Goal: Check status: Check status

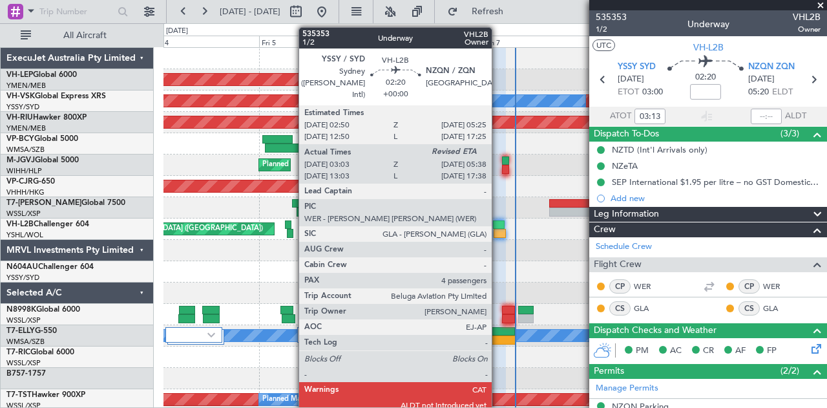
click at [498, 231] on div at bounding box center [500, 233] width 12 height 9
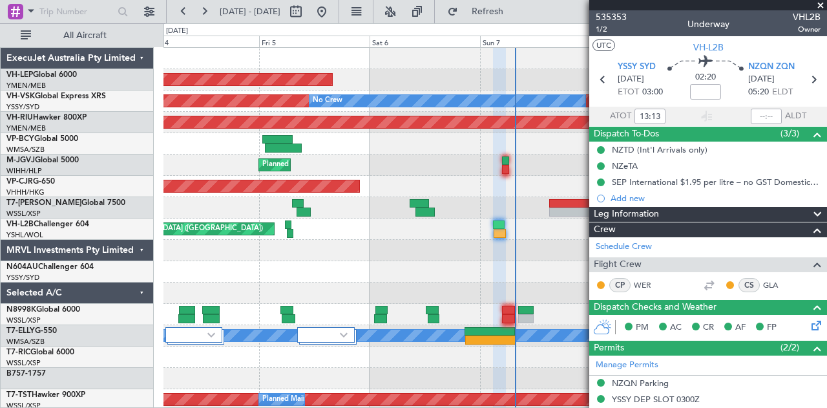
type input "03:13"
click at [759, 116] on input "text" at bounding box center [766, 117] width 31 height 16
type input "05:42"
type input "13:13"
type input "17:42"
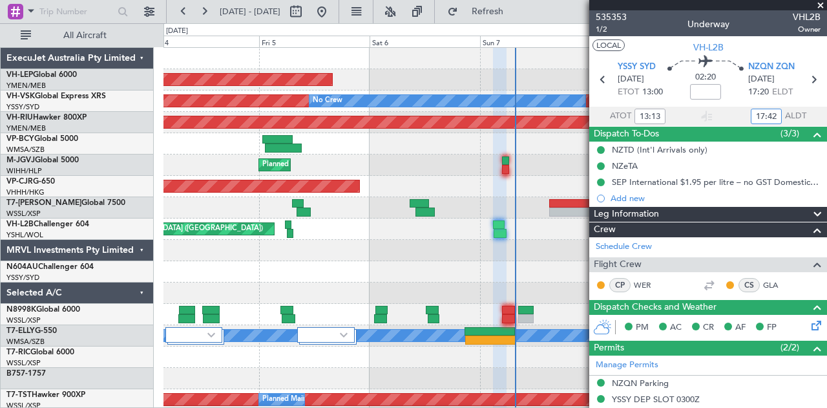
type input "03:13"
type input "05:42"
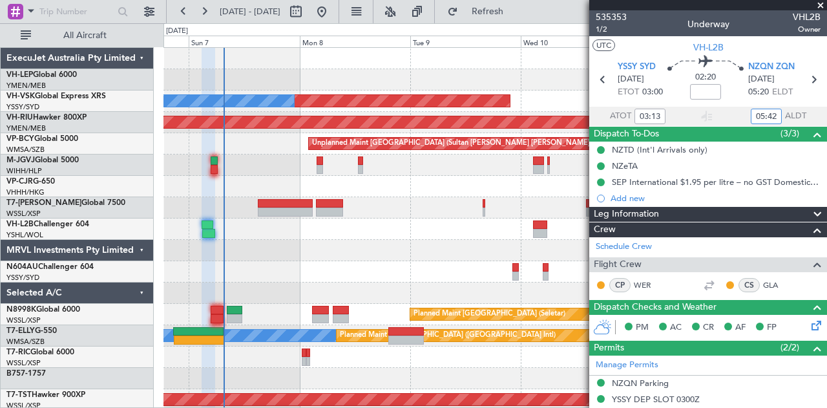
click at [151, 271] on div "Unplanned Maint Wichita (Wichita Mid-continent) Unplanned Maint Sydney ([PERSON…" at bounding box center [413, 215] width 827 height 385
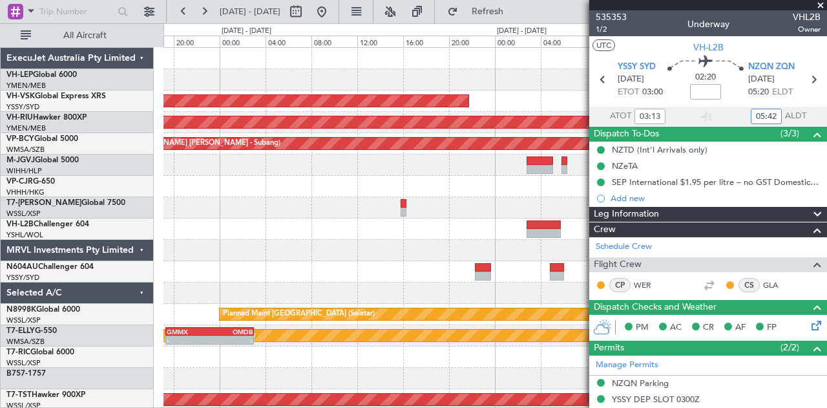
click at [380, 214] on div "- - KEWR 14:20 Z OMDW 02:15 Z PANC 03:40 Z KPHL 09:35 Z - -" at bounding box center [496, 207] width 664 height 21
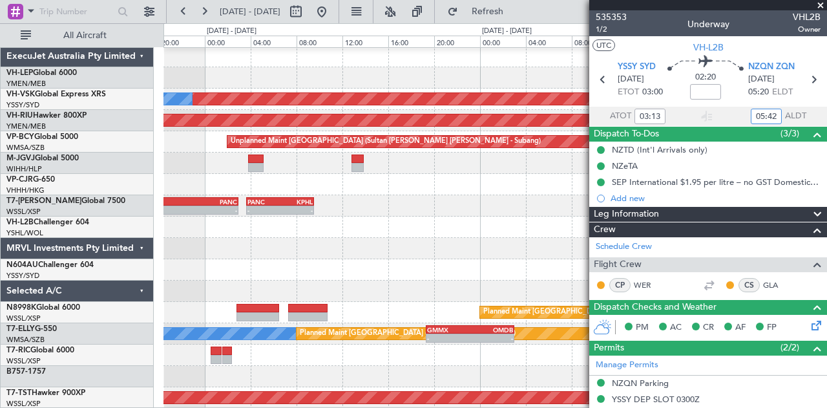
scroll to position [1, 0]
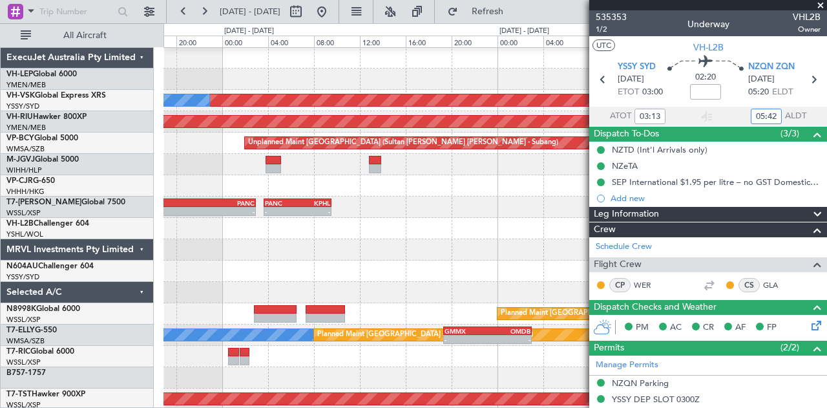
click at [381, 222] on div at bounding box center [496, 228] width 664 height 21
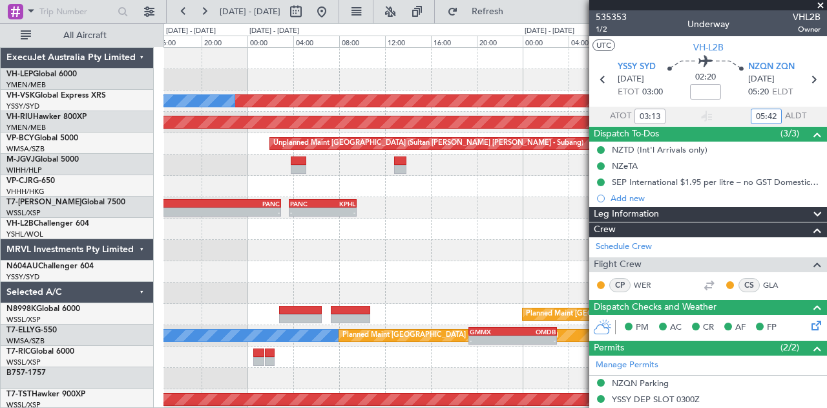
scroll to position [0, 0]
click at [511, 250] on div "Unplanned Maint Sydney ([PERSON_NAME] Intl) No Crew Planned Maint [GEOGRAPHIC_D…" at bounding box center [496, 400] width 664 height 704
